Goal: Information Seeking & Learning: Learn about a topic

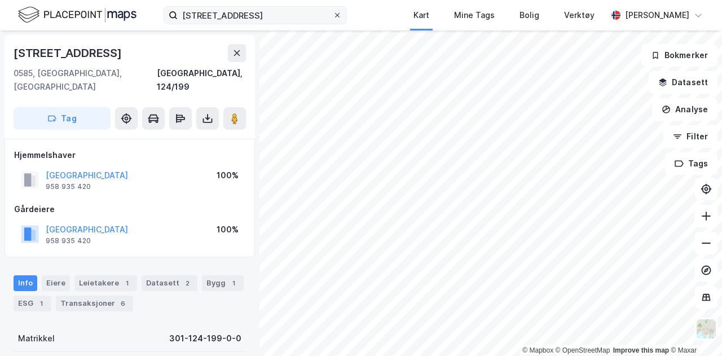
click at [335, 16] on icon at bounding box center [337, 15] width 7 height 7
click at [333, 16] on input "[STREET_ADDRESS]" at bounding box center [255, 15] width 155 height 17
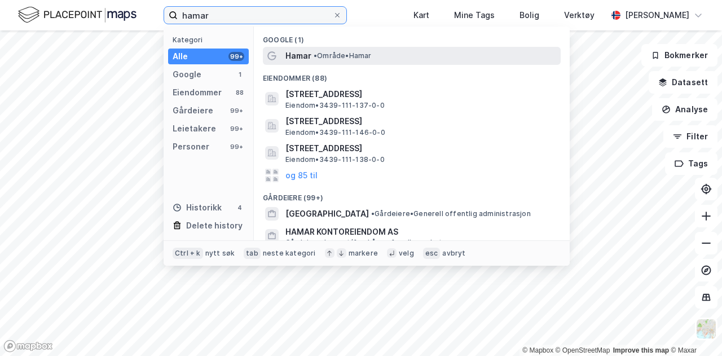
type input "hamar"
click at [330, 53] on span "• Område • [GEOGRAPHIC_DATA]" at bounding box center [342, 55] width 58 height 9
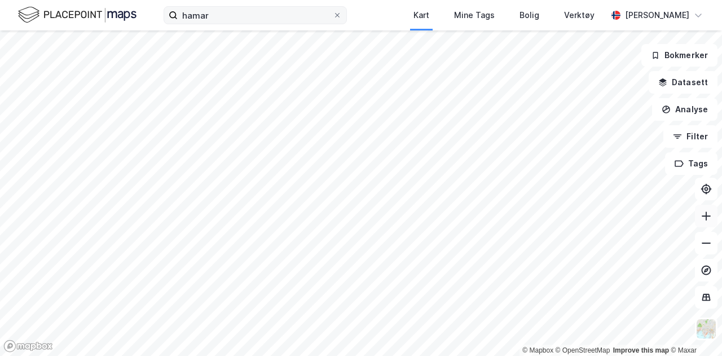
click at [359, 219] on icon at bounding box center [705, 215] width 11 height 11
click at [359, 76] on button "Datasett" at bounding box center [682, 82] width 69 height 23
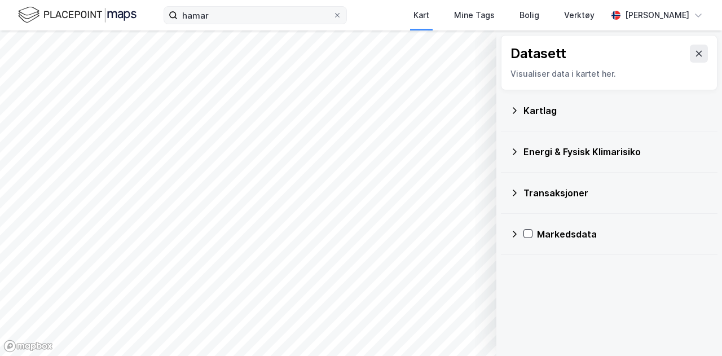
click at [359, 112] on div "Kartlag" at bounding box center [609, 110] width 198 height 27
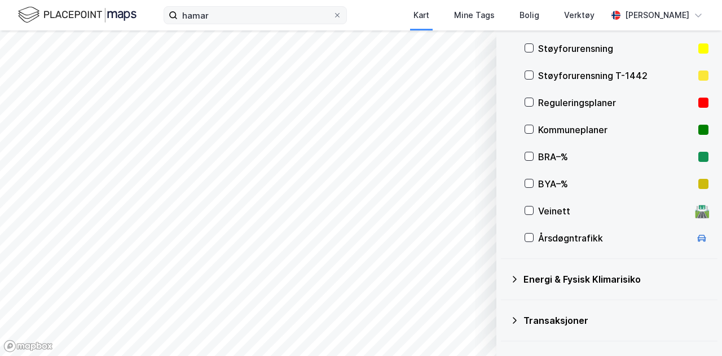
scroll to position [198, 0]
click at [359, 209] on icon at bounding box center [529, 210] width 8 height 8
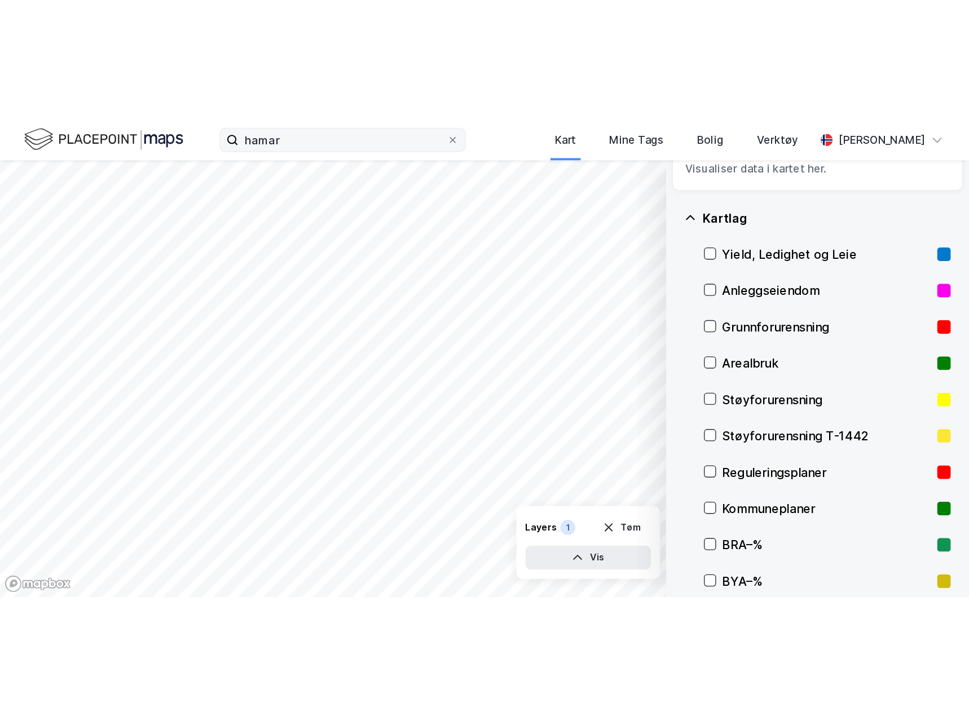
scroll to position [0, 0]
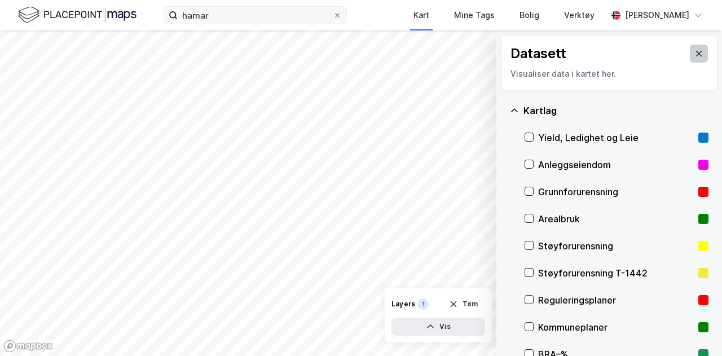
click at [359, 50] on icon at bounding box center [698, 53] width 9 height 9
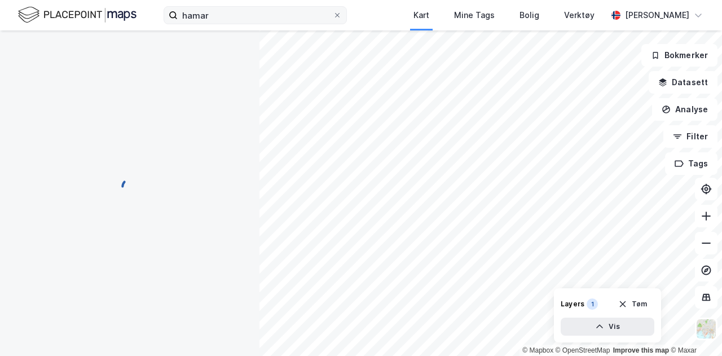
click at [240, 131] on div "© Mapbox © OpenStreetMap Improve this map © [PERSON_NAME] Datasett Analyse Filt…" at bounding box center [361, 192] width 722 height 325
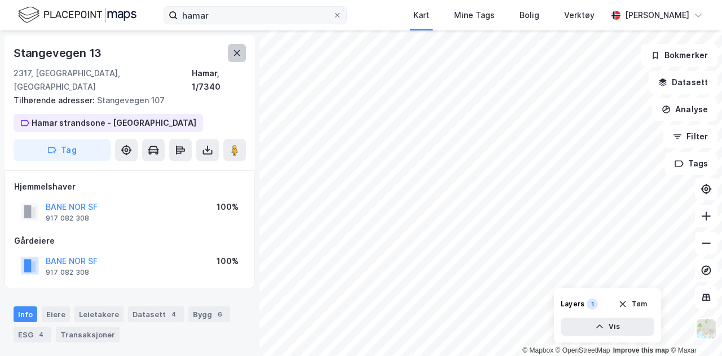
click at [234, 57] on icon at bounding box center [236, 52] width 9 height 9
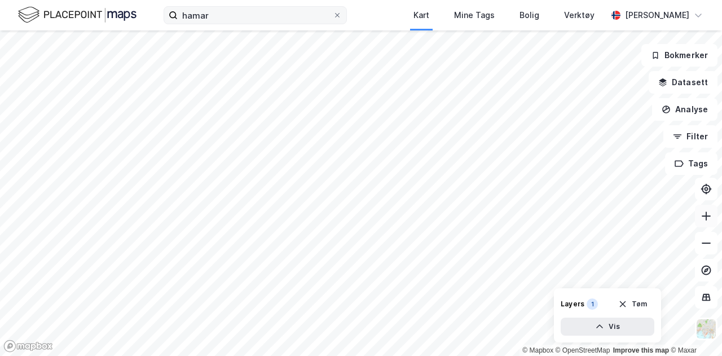
click at [359, 220] on icon at bounding box center [705, 215] width 11 height 11
